Goal: Task Accomplishment & Management: Use online tool/utility

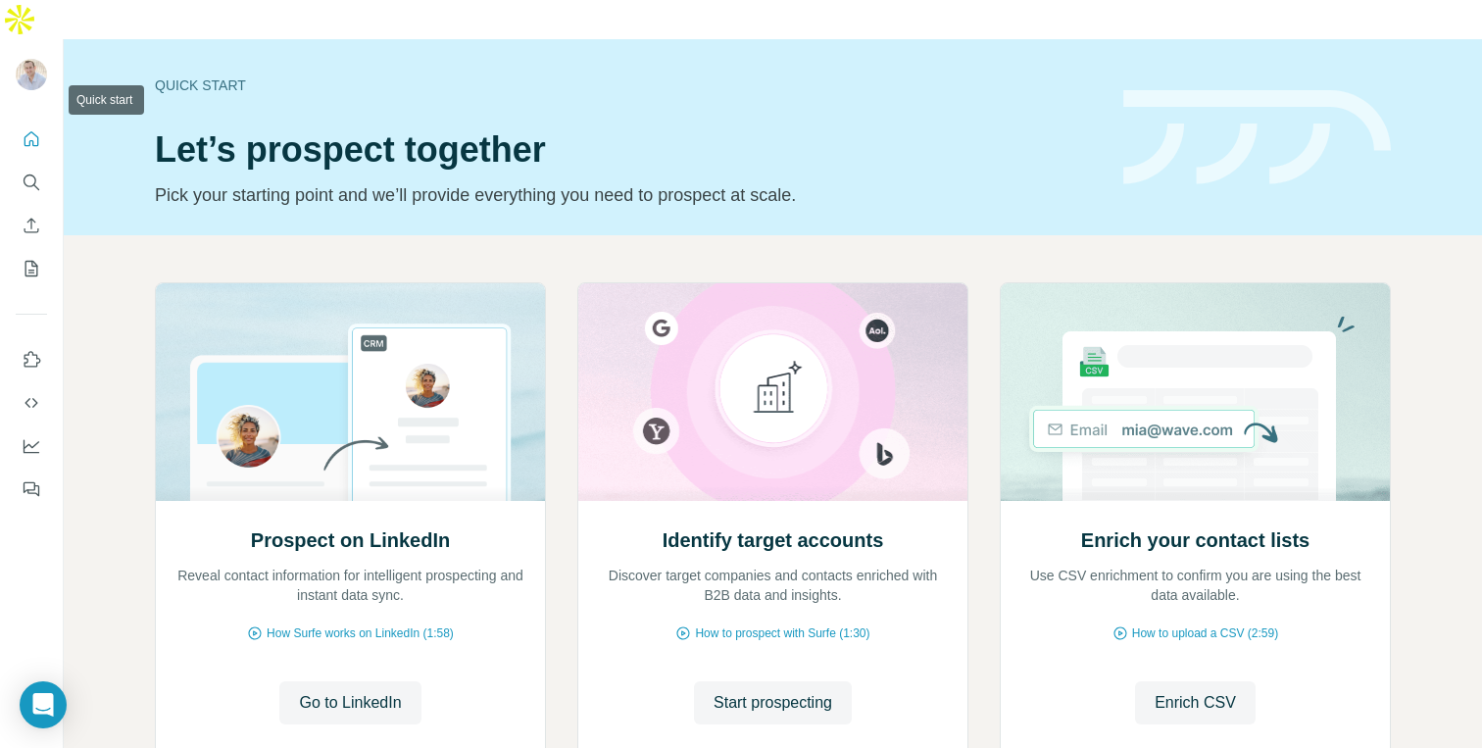
click at [40, 129] on icon "Quick start" at bounding box center [32, 139] width 20 height 20
click at [32, 350] on icon "Use Surfe on LinkedIn" at bounding box center [32, 360] width 20 height 20
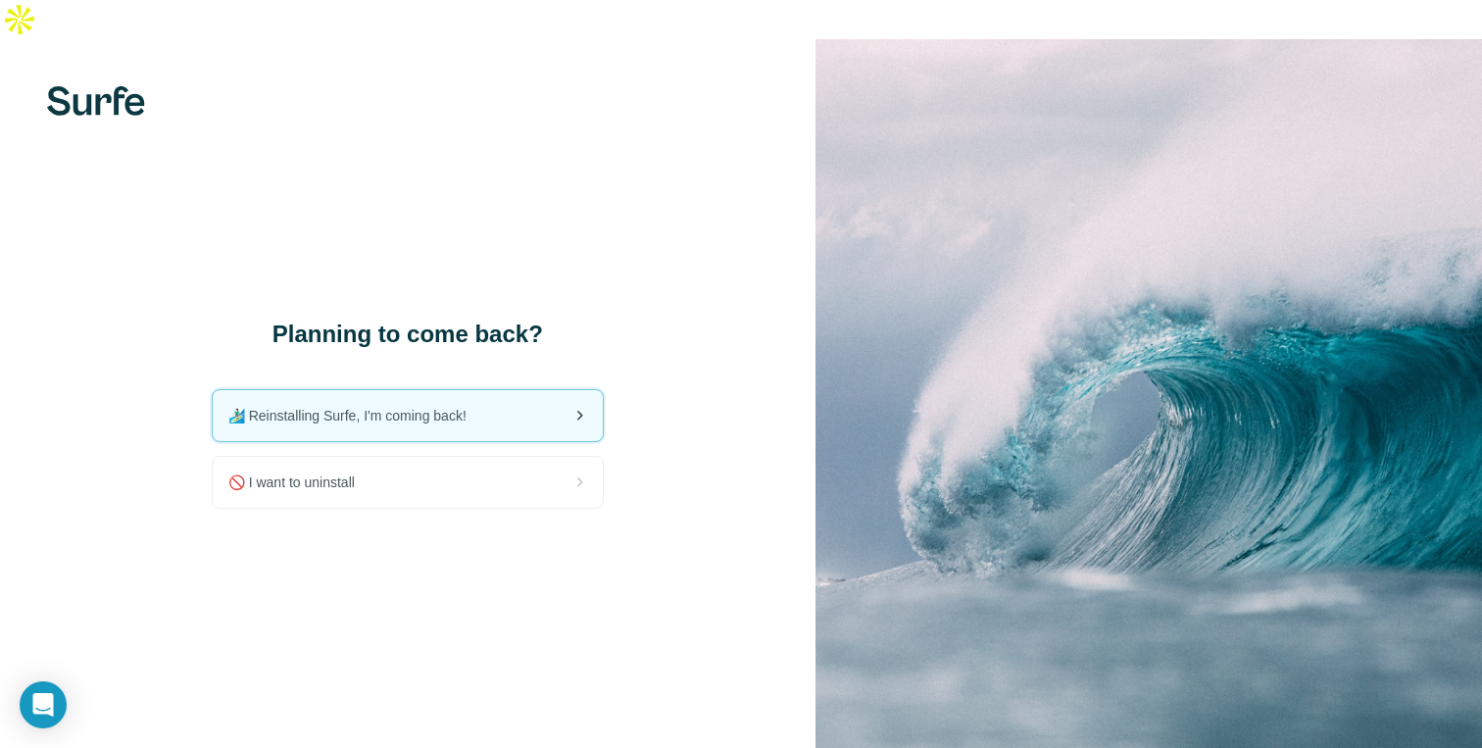
click at [418, 406] on span "🏄🏻‍♂️ Reinstalling Surfe, I'm coming back!" at bounding box center [355, 416] width 254 height 20
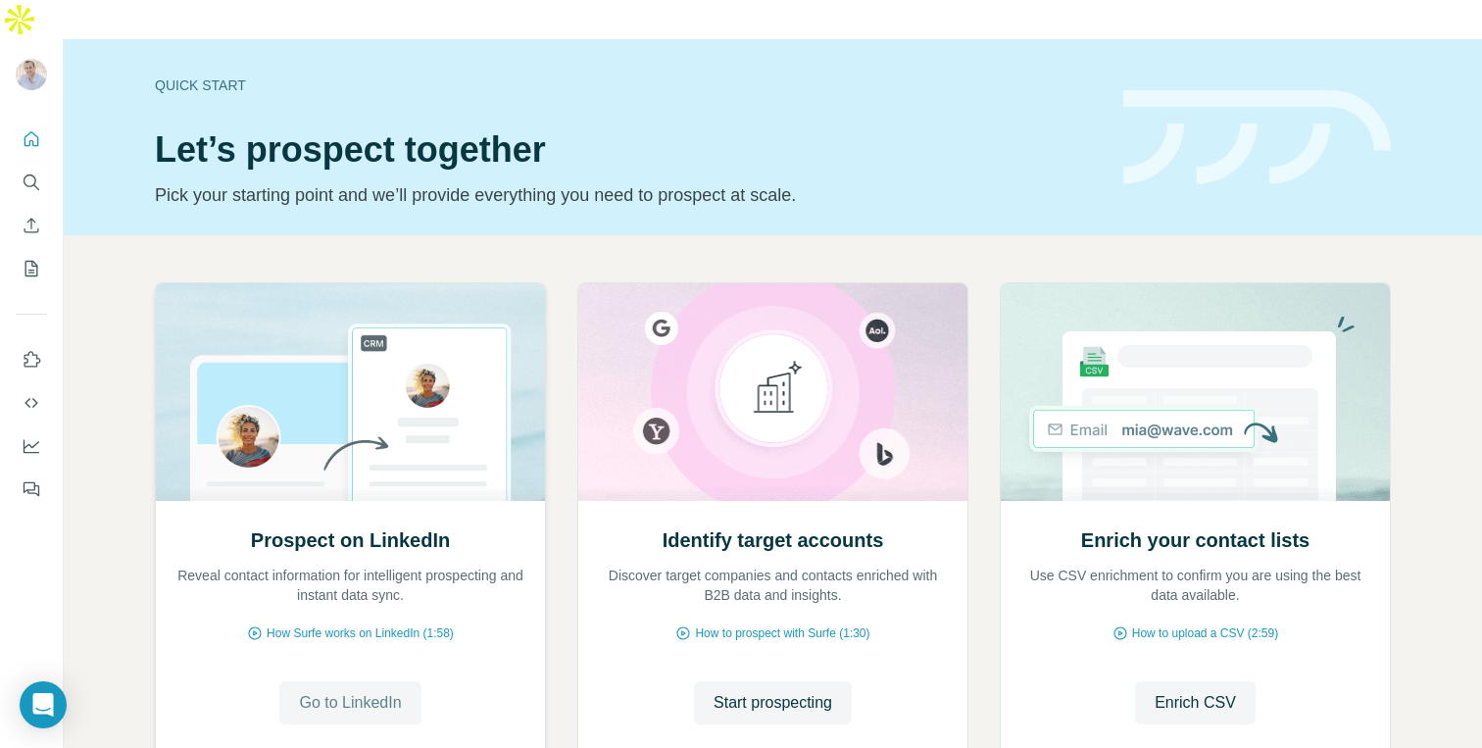
click at [380, 691] on span "Go to LinkedIn" at bounding box center [350, 703] width 102 height 24
click at [36, 129] on icon "Quick start" at bounding box center [32, 139] width 20 height 20
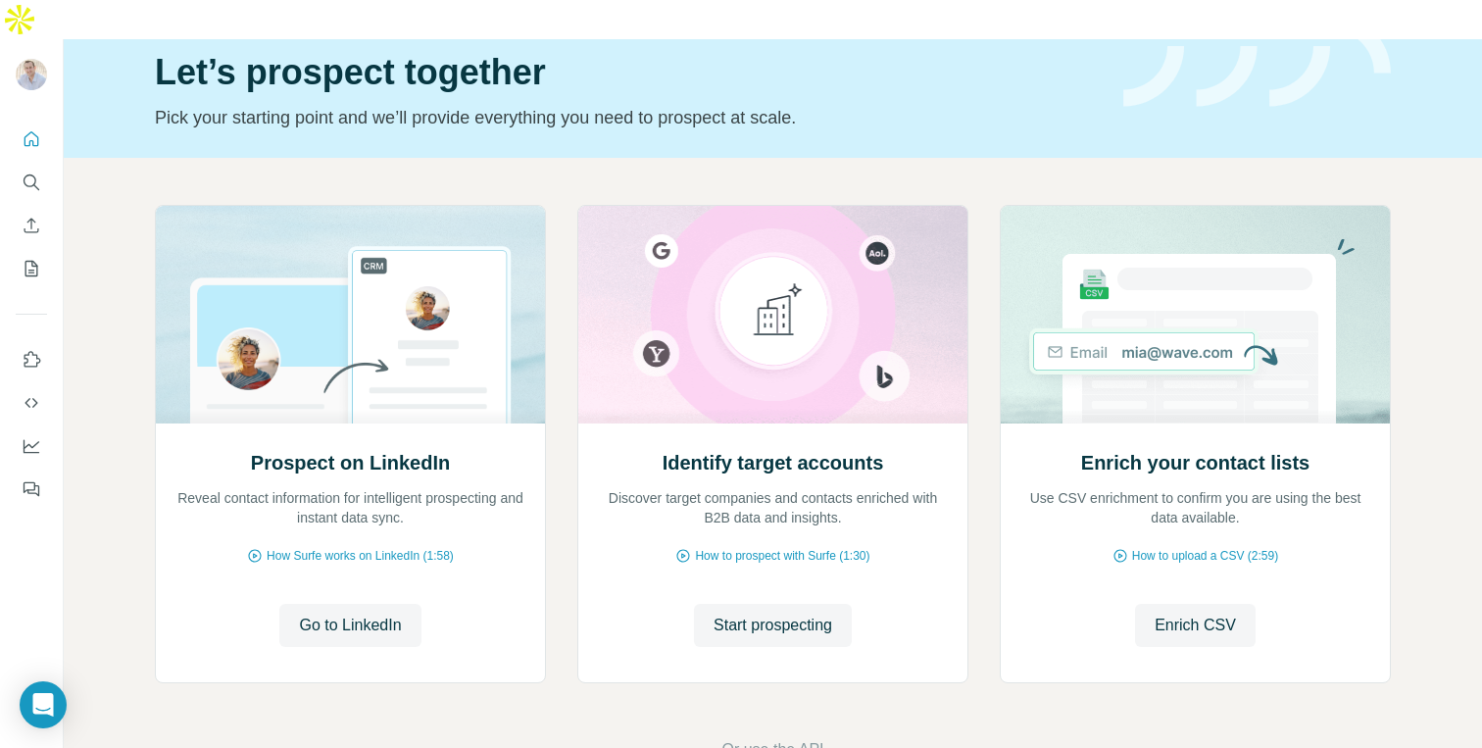
scroll to position [93, 0]
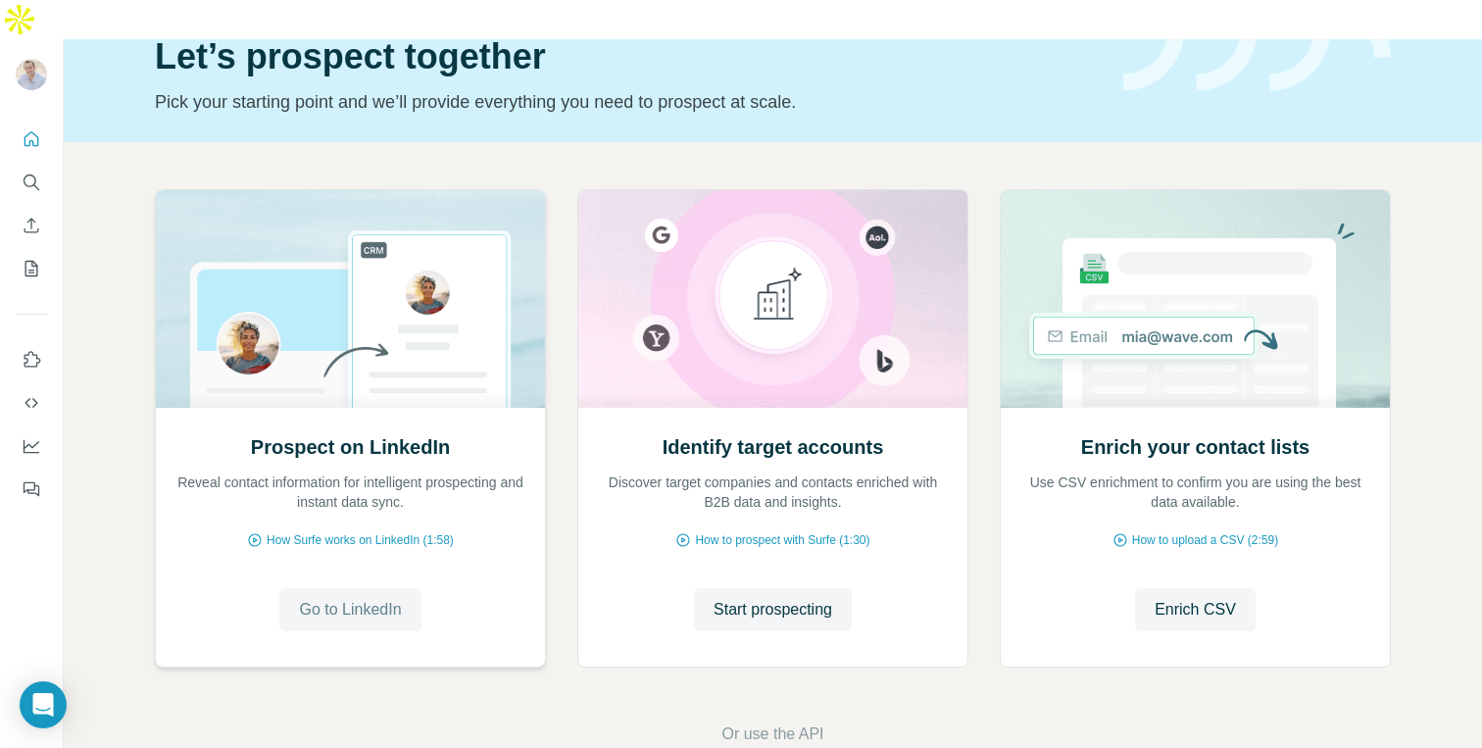
click at [356, 598] on span "Go to LinkedIn" at bounding box center [350, 610] width 102 height 24
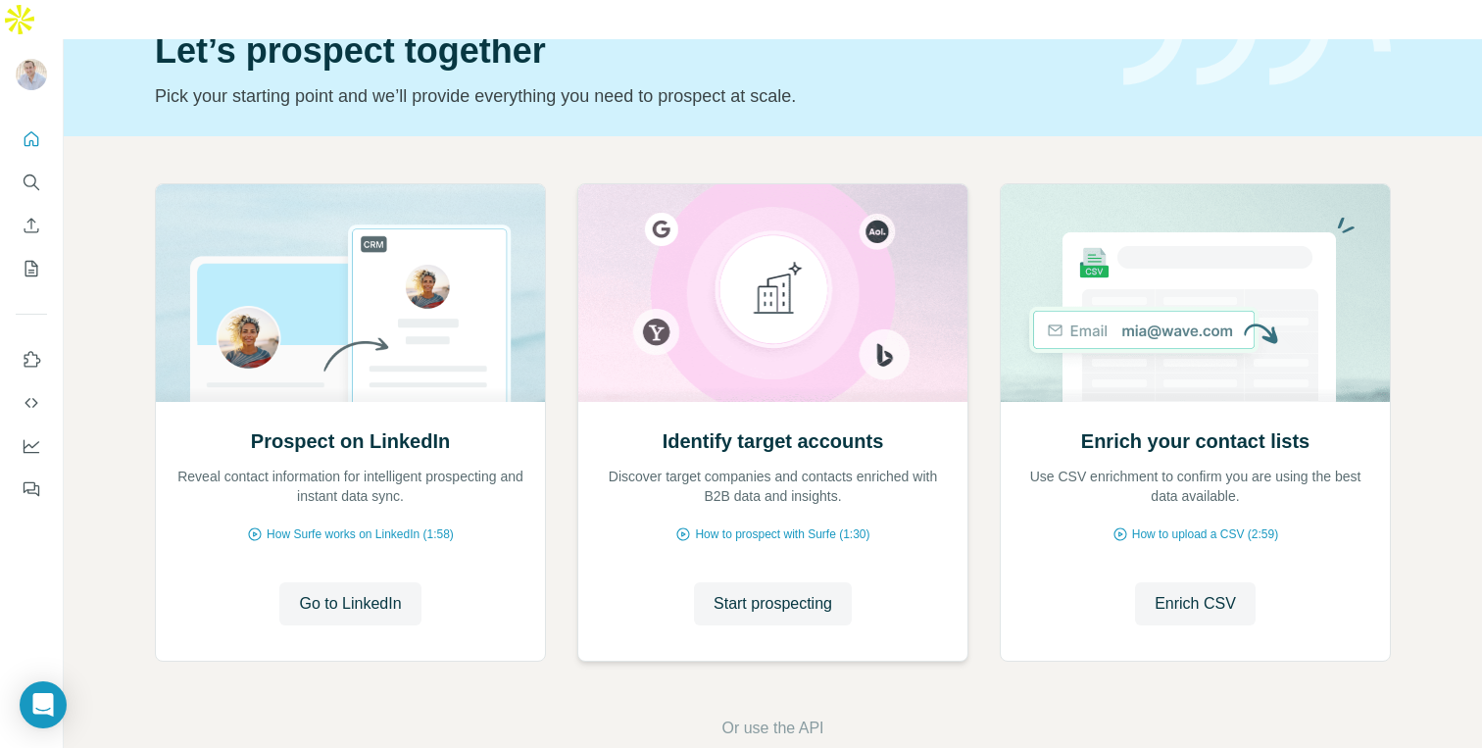
scroll to position [69, 0]
